Goal: Task Accomplishment & Management: Use online tool/utility

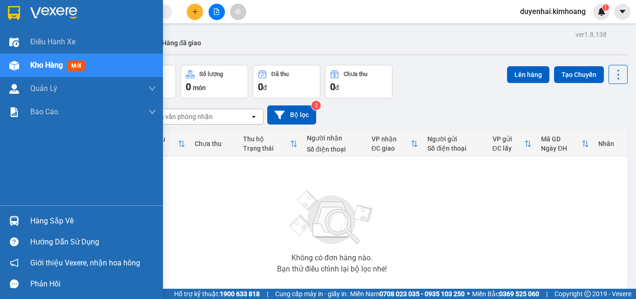
click at [76, 224] on div "Hàng sắp về" at bounding box center [93, 221] width 126 height 14
click at [4, 181] on div "Điều hành xe Kho hàng mới Quản [PERSON_NAME] lý chuyến Quản lý khách hàng mới B…" at bounding box center [81, 149] width 163 height 299
click at [56, 217] on div "Hàng sắp về" at bounding box center [93, 221] width 126 height 14
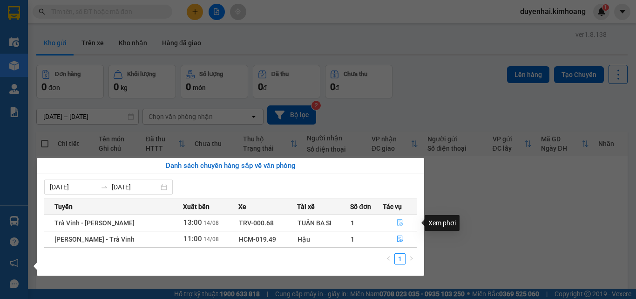
click at [401, 222] on icon "file-done" at bounding box center [400, 222] width 6 height 7
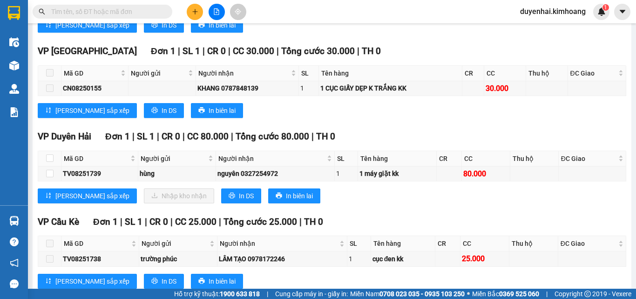
scroll to position [512, 0]
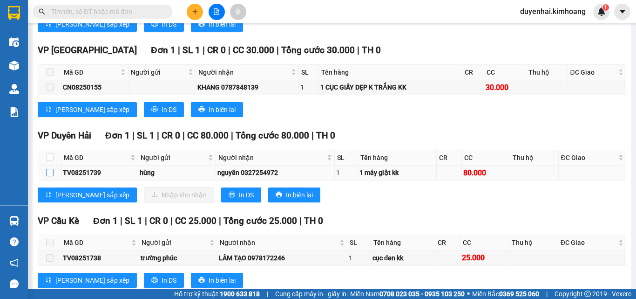
click at [50, 176] on input "checkbox" at bounding box center [49, 172] width 7 height 7
checkbox input "true"
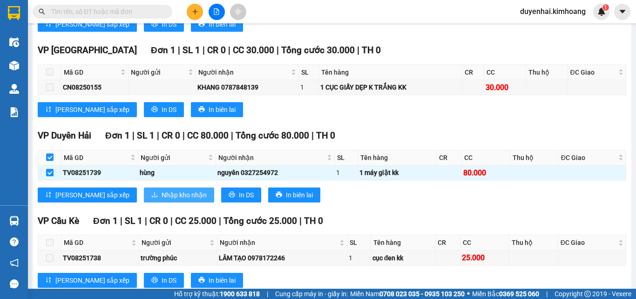
click at [162, 200] on span "Nhập kho nhận" at bounding box center [184, 195] width 45 height 10
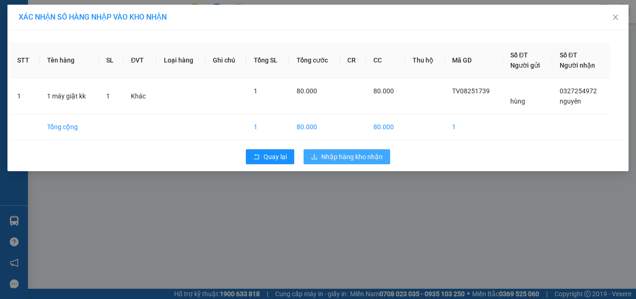
click at [366, 151] on button "Nhập hàng kho nhận" at bounding box center [347, 156] width 87 height 15
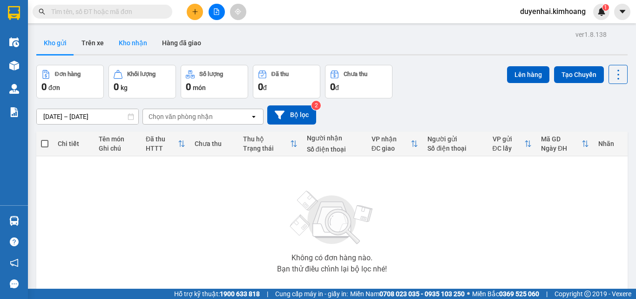
click at [138, 47] on button "Kho nhận" at bounding box center [132, 43] width 43 height 22
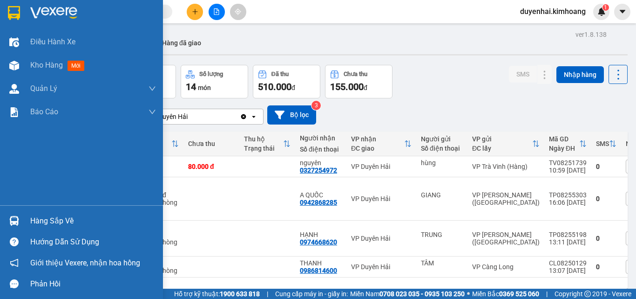
click at [39, 220] on div "Hàng sắp về" at bounding box center [93, 221] width 126 height 14
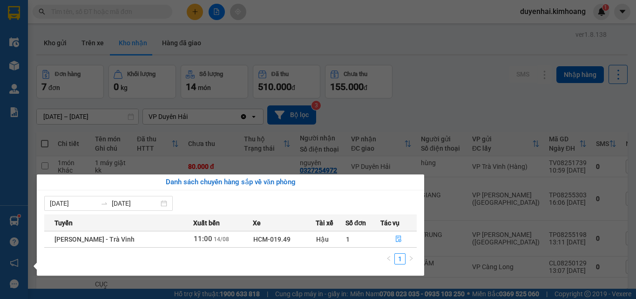
click at [473, 108] on section "Kết quả tìm kiếm ( 66 ) Bộ lọc Mã ĐH Trạng thái Món hàng Thu hộ Tổng cước Chưa …" at bounding box center [318, 149] width 636 height 299
